Goal: Book appointment/travel/reservation

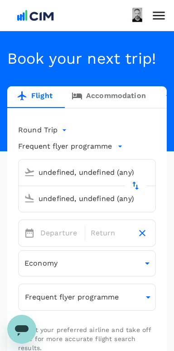
type input "[GEOGRAPHIC_DATA], [GEOGRAPHIC_DATA] (any)"
type input "London Heathrow (LHR)"
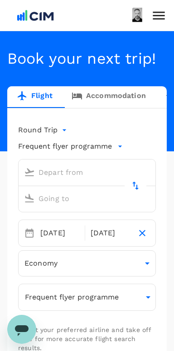
type input "premium-economy"
type input "[GEOGRAPHIC_DATA], [GEOGRAPHIC_DATA] (any)"
type input "London Heathrow (LHR)"
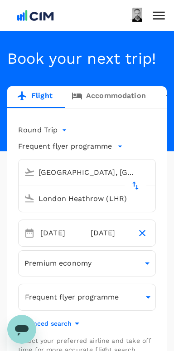
click at [109, 108] on link "Accommodation" at bounding box center [108, 97] width 93 height 22
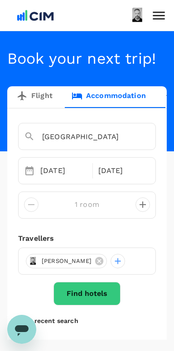
click at [92, 144] on input "[GEOGRAPHIC_DATA]" at bounding box center [74, 137] width 100 height 14
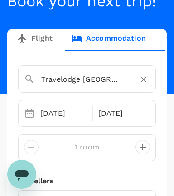
scroll to position [58, 0]
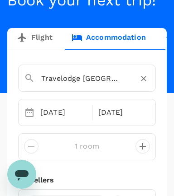
click at [150, 80] on button "Open" at bounding box center [150, 79] width 2 height 2
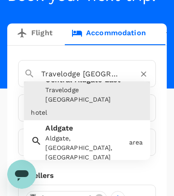
scroll to position [49, 0]
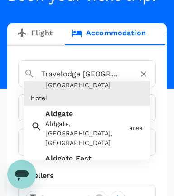
click at [101, 139] on div "Aldgate Aldgate, [GEOGRAPHIC_DATA], [GEOGRAPHIC_DATA]" at bounding box center [83, 126] width 83 height 43
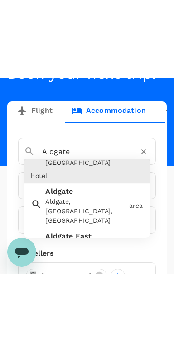
scroll to position [0, 0]
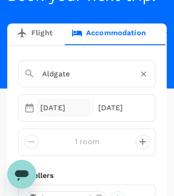
type input "Aldgate"
click at [66, 117] on div "[DATE]" at bounding box center [64, 108] width 54 height 18
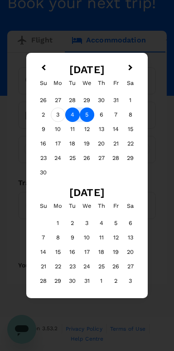
click at [59, 108] on div "3" at bounding box center [58, 115] width 14 height 14
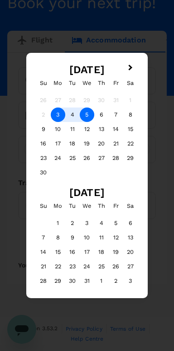
click at [89, 108] on div "5" at bounding box center [87, 115] width 14 height 14
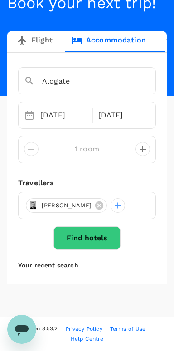
click at [102, 250] on button "Find hotels" at bounding box center [86, 238] width 67 height 24
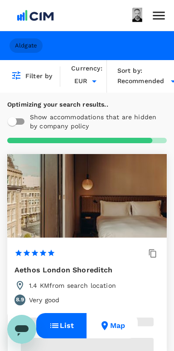
click at [28, 48] on span "Aldgate" at bounding box center [25, 46] width 33 height 9
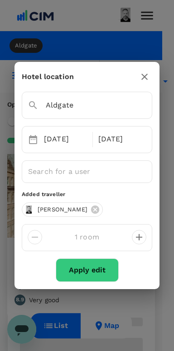
click at [93, 104] on input "Aldgate" at bounding box center [74, 105] width 93 height 14
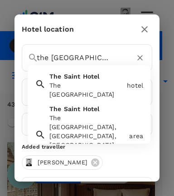
scroll to position [0, 14]
click at [90, 81] on div "The [GEOGRAPHIC_DATA]" at bounding box center [84, 83] width 77 height 31
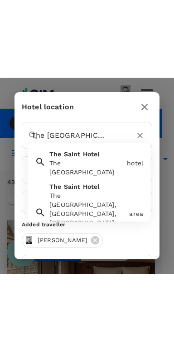
scroll to position [0, 0]
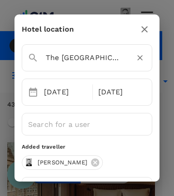
type input "The [GEOGRAPHIC_DATA]"
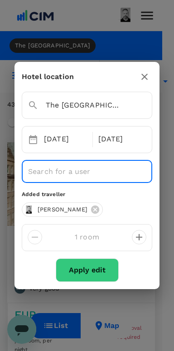
click at [90, 278] on button "Apply edit" at bounding box center [87, 271] width 63 height 24
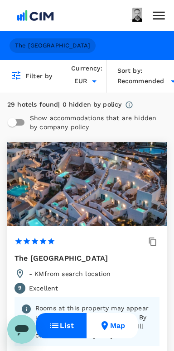
click at [43, 49] on span "The [GEOGRAPHIC_DATA]" at bounding box center [52, 46] width 86 height 9
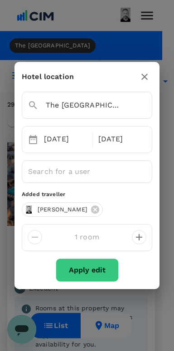
click at [120, 104] on input "The [GEOGRAPHIC_DATA]" at bounding box center [74, 105] width 93 height 14
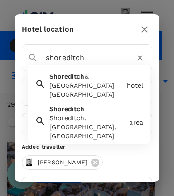
click at [99, 132] on div "Shoreditch, [GEOGRAPHIC_DATA], [GEOGRAPHIC_DATA]" at bounding box center [87, 126] width 76 height 27
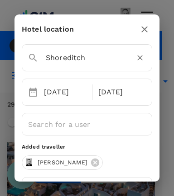
type input "Shoreditch"
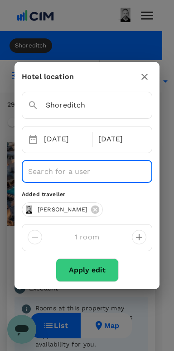
click at [83, 276] on button "Apply edit" at bounding box center [87, 271] width 63 height 24
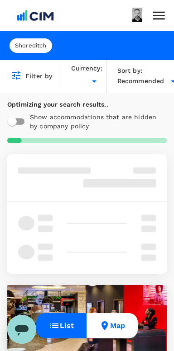
type input "EUR"
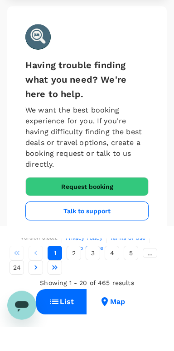
scroll to position [4567, 0]
click at [78, 284] on button "2" at bounding box center [73, 277] width 14 height 14
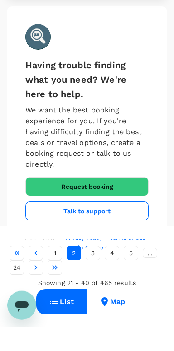
scroll to position [4546, 0]
click at [117, 339] on button "Map" at bounding box center [111, 325] width 51 height 25
